Goal: Information Seeking & Learning: Learn about a topic

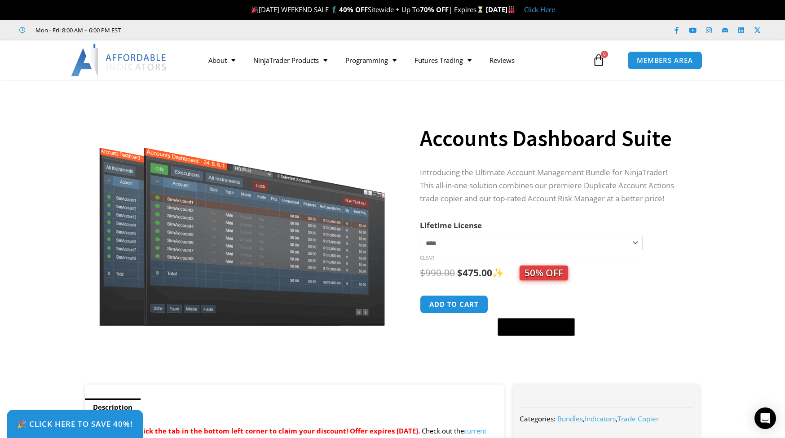
select select "*"
click at [531, 197] on p "Introducing the Ultimate Account Management Bundle for NinjaTrader! This all-in…" at bounding box center [551, 185] width 262 height 39
click at [268, 266] on img at bounding box center [242, 211] width 289 height 230
click at [287, 61] on link "NinjaTrader Products" at bounding box center [290, 60] width 92 height 21
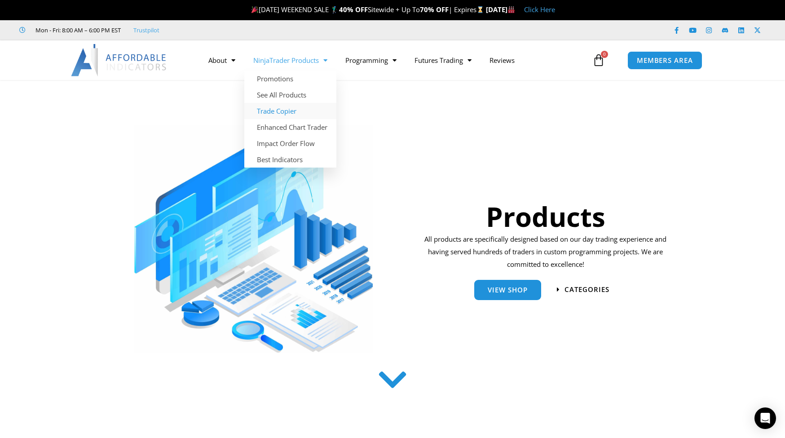
click at [277, 110] on link "Trade Copier" at bounding box center [290, 111] width 92 height 16
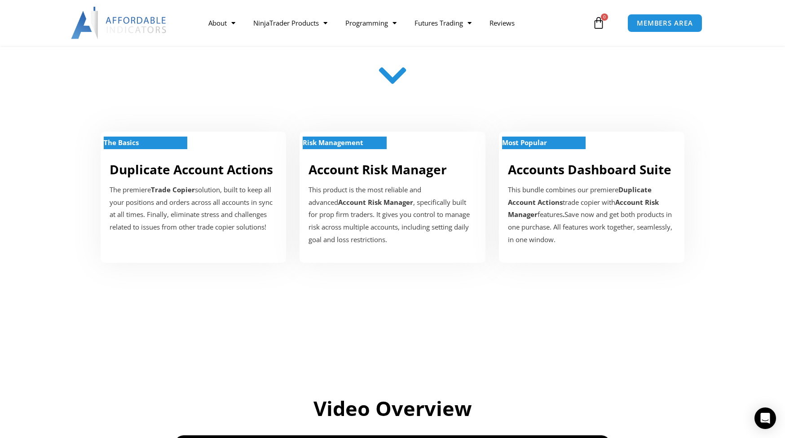
scroll to position [135, 0]
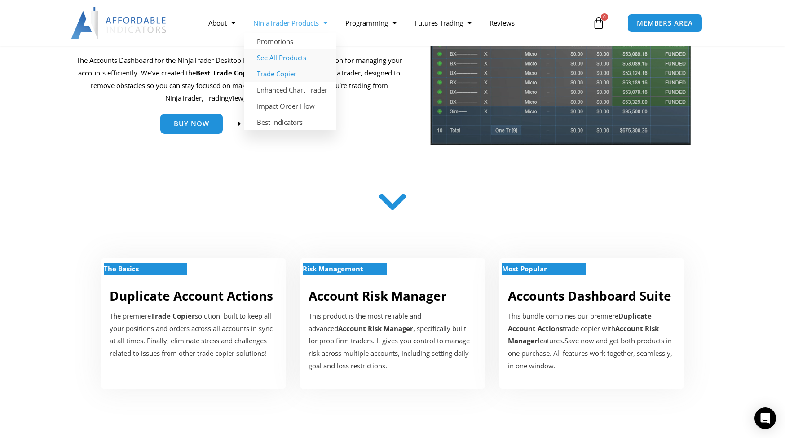
click at [271, 58] on link "See All Products" at bounding box center [290, 57] width 92 height 16
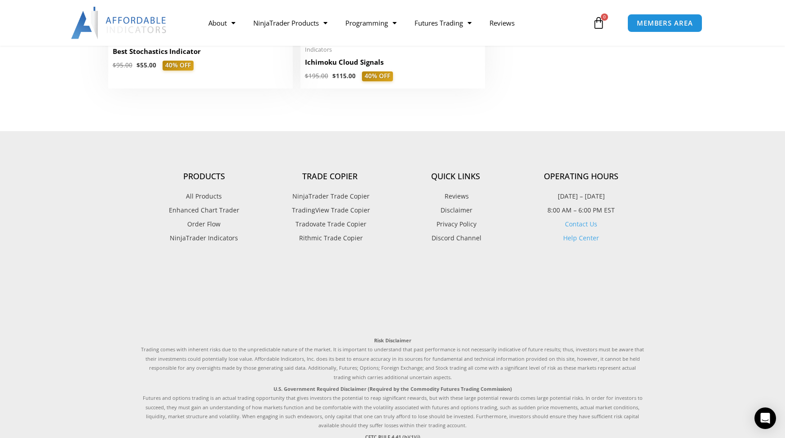
scroll to position [2341, 0]
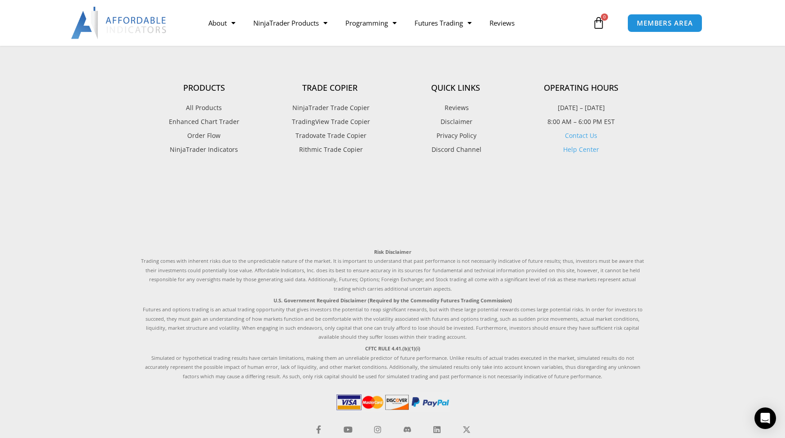
click at [323, 116] on span "TradingView Trade Copier" at bounding box center [329, 122] width 80 height 12
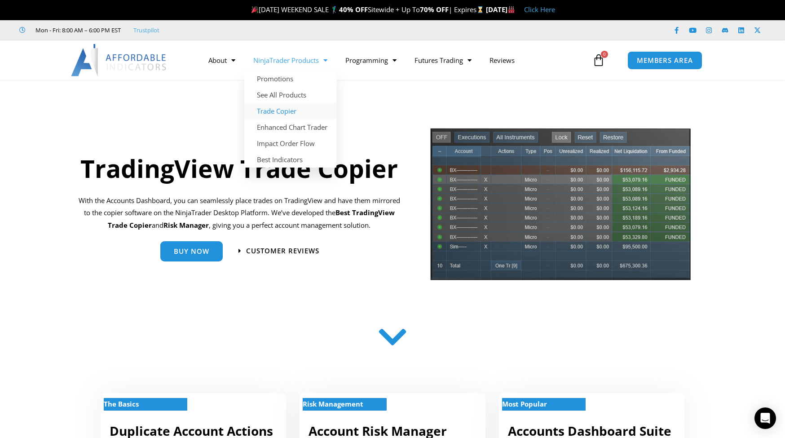
click at [283, 112] on link "Trade Copier" at bounding box center [290, 111] width 92 height 16
